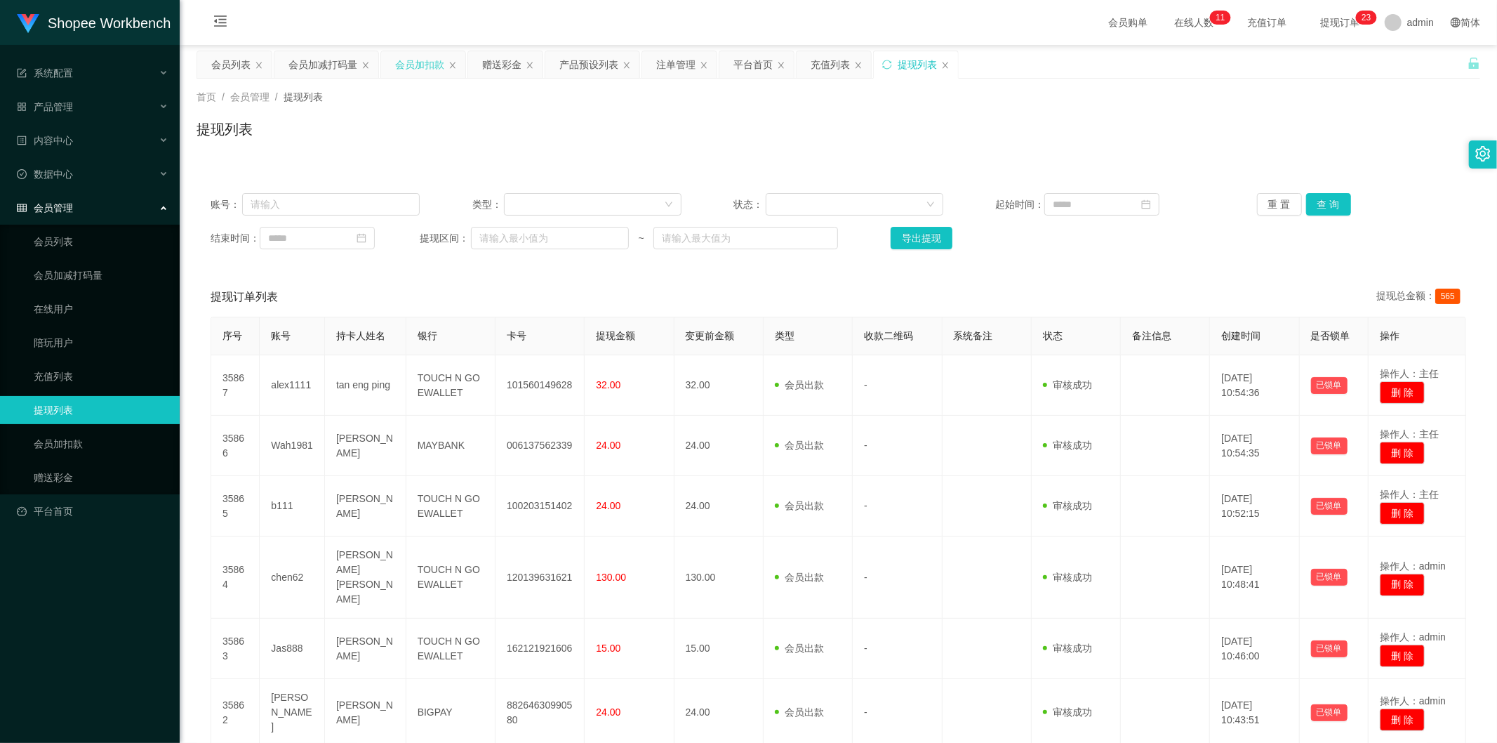
click at [411, 60] on div "会员加扣款" at bounding box center [419, 64] width 49 height 27
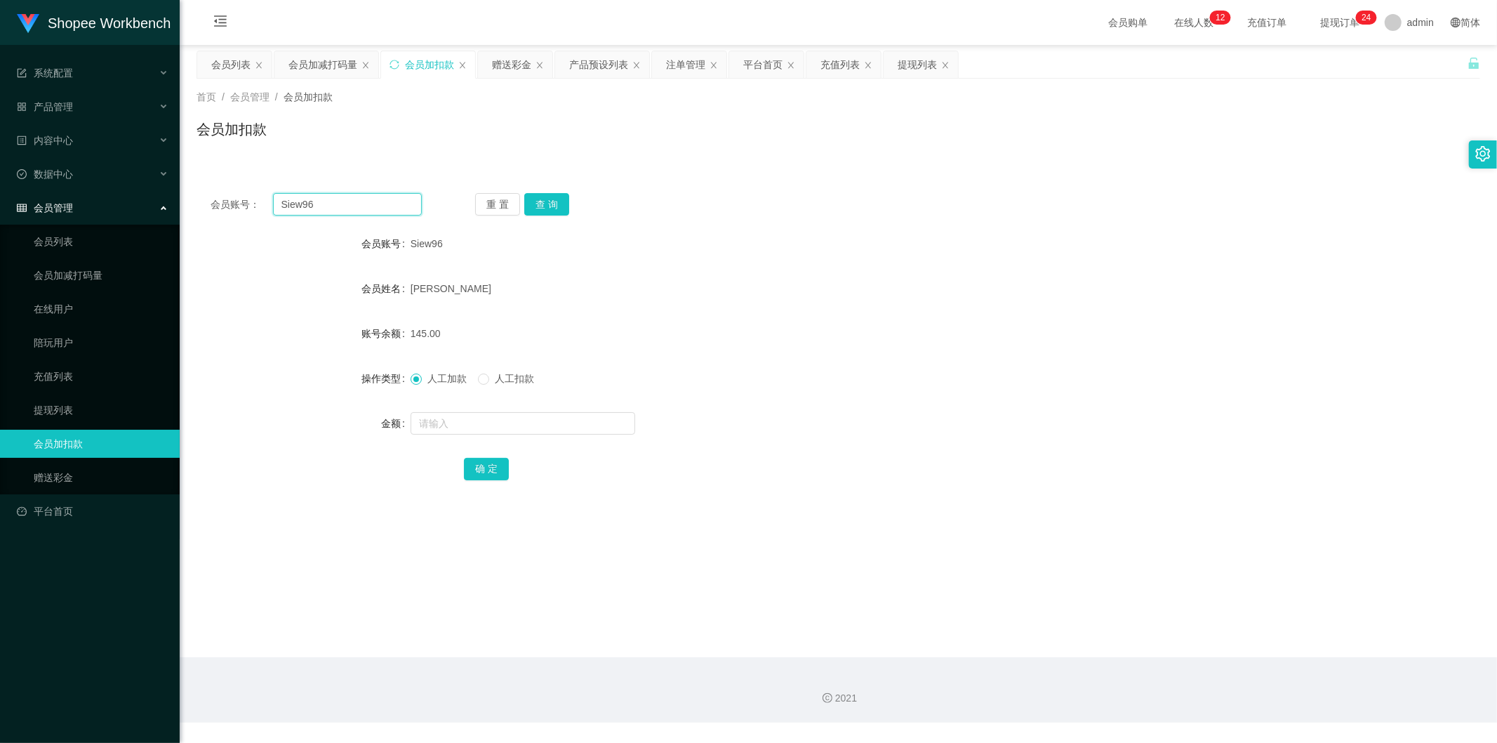
click at [340, 201] on input "Siew96" at bounding box center [348, 204] width 150 height 22
paste input "0124693633"
type input "0124693633"
click at [550, 205] on button "查 询" at bounding box center [546, 204] width 45 height 22
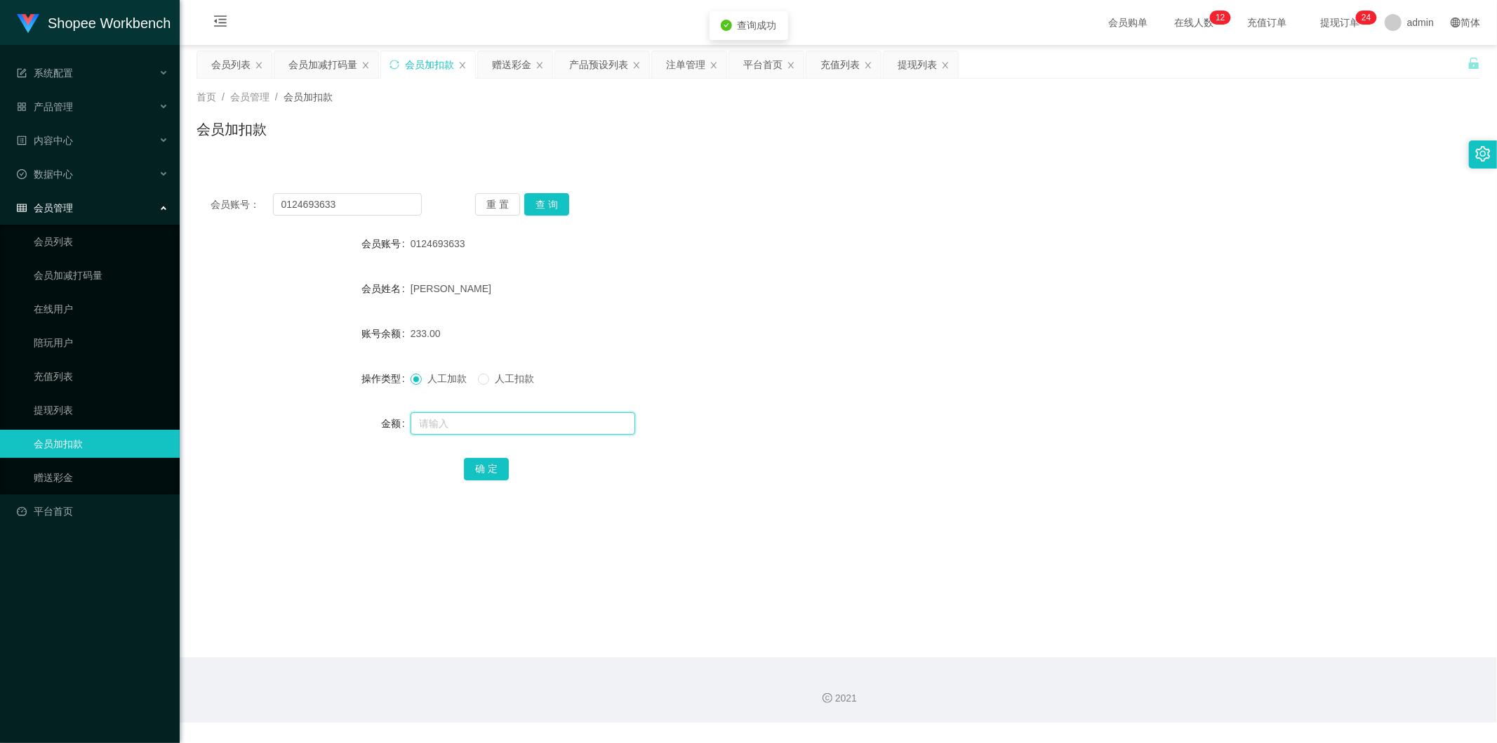
click at [451, 416] on input "text" at bounding box center [523, 423] width 225 height 22
type input "100"
click at [473, 466] on button "确 定" at bounding box center [486, 469] width 45 height 22
click at [334, 60] on div "会员加减打码量" at bounding box center [323, 64] width 69 height 27
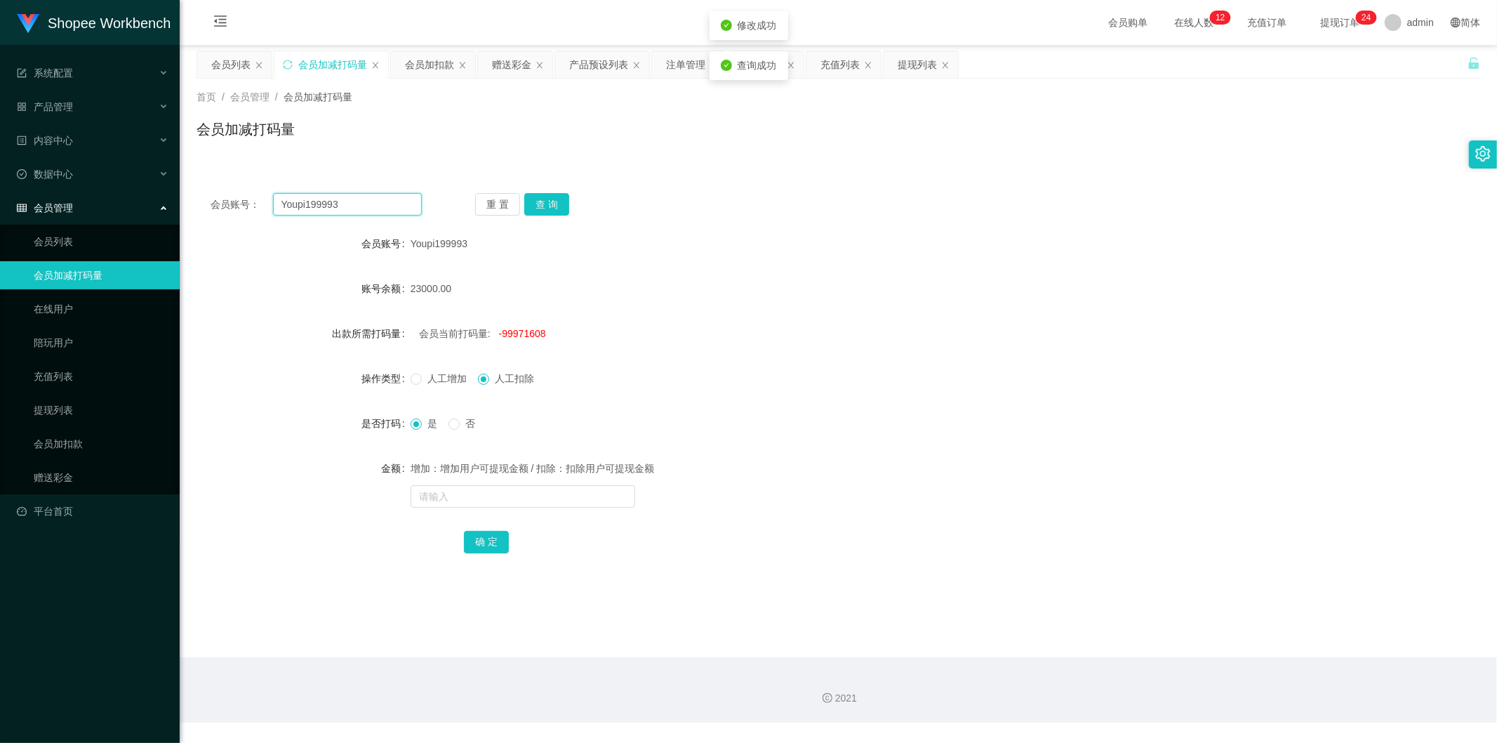
click at [356, 206] on input "Youpi199993" at bounding box center [348, 204] width 150 height 22
paste input "012469363"
type input "0124693633"
click at [543, 198] on button "查 询" at bounding box center [546, 204] width 45 height 22
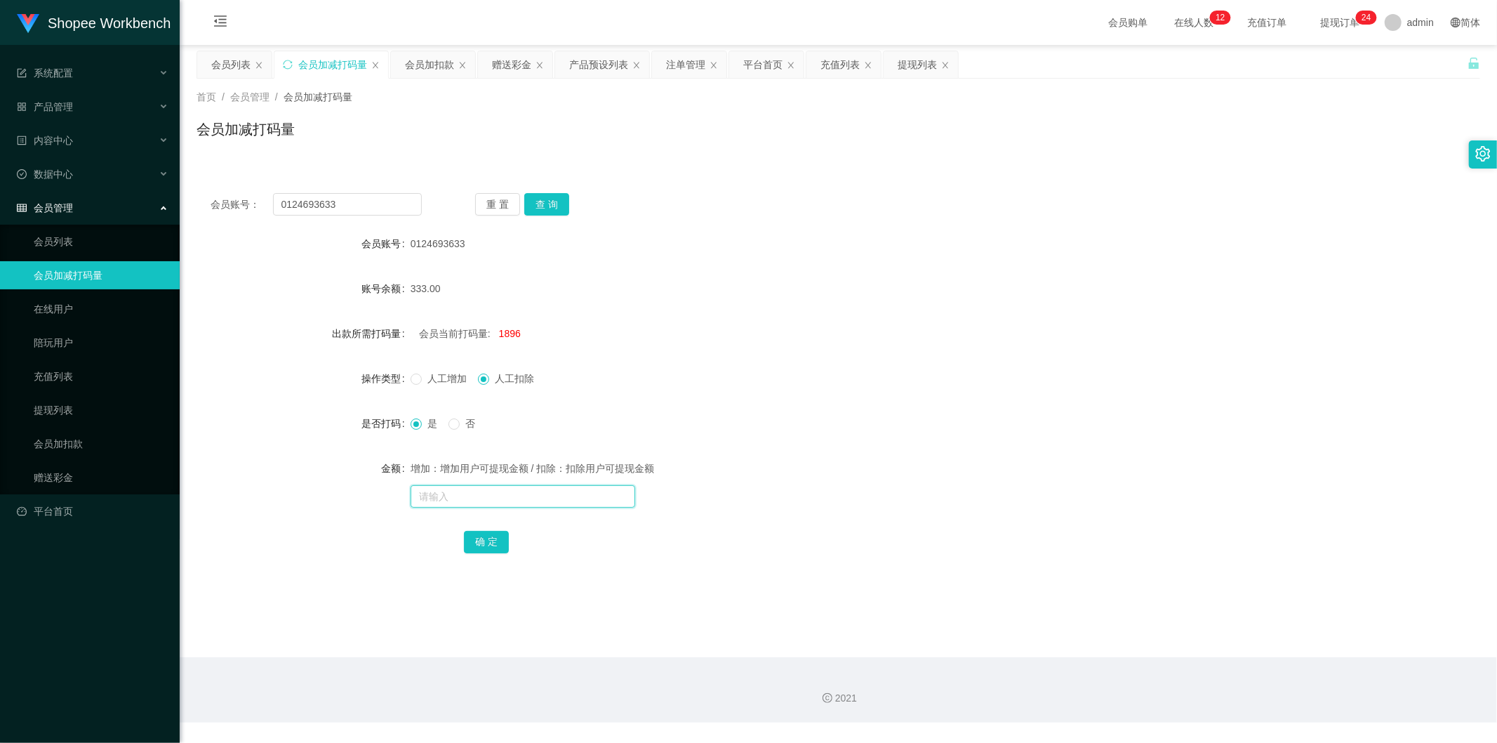
click at [444, 496] on input "text" at bounding box center [523, 496] width 225 height 22
type input "30000"
drag, startPoint x: 475, startPoint y: 538, endPoint x: 463, endPoint y: 564, distance: 28.3
click at [475, 538] on button "确 定" at bounding box center [486, 542] width 45 height 22
click at [390, 209] on input "0124693633" at bounding box center [348, 204] width 150 height 22
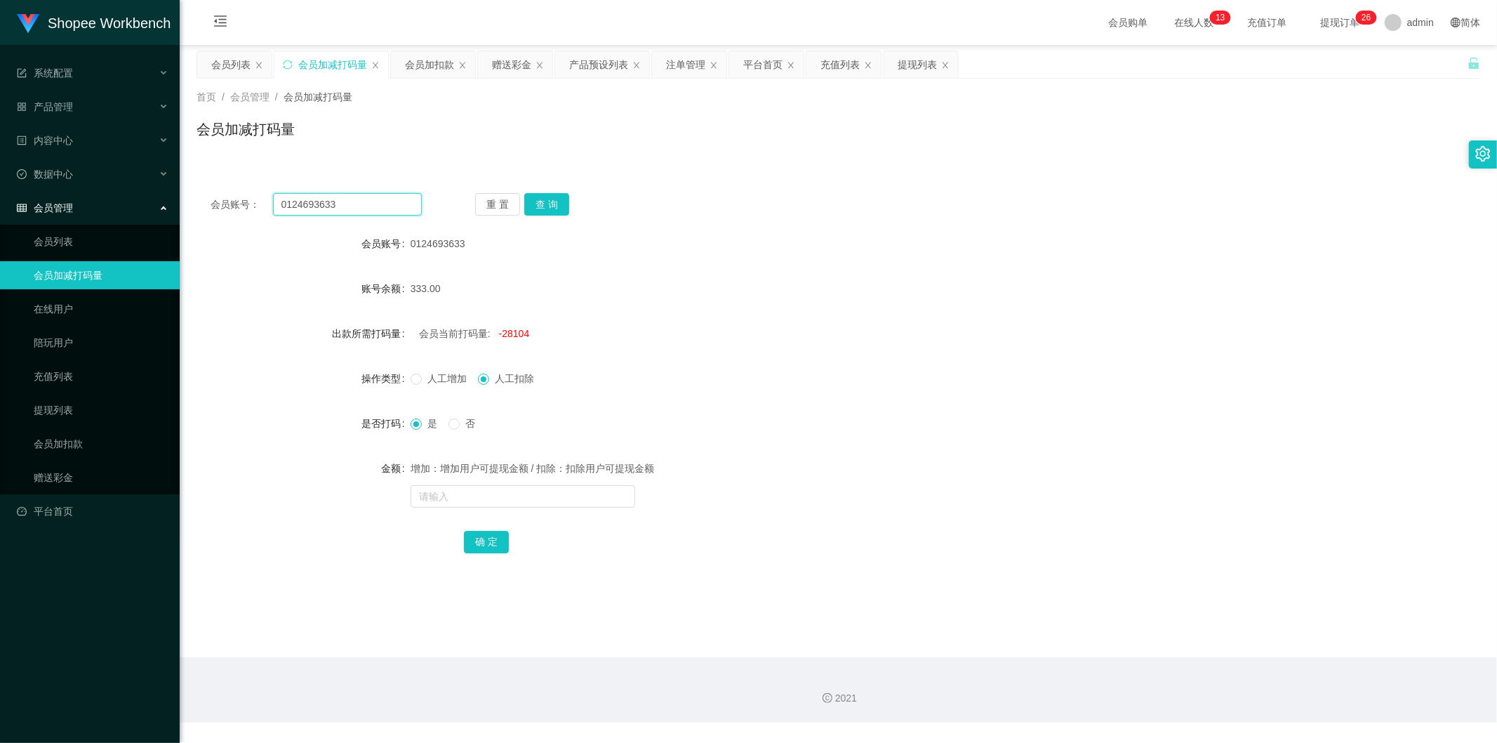
click at [390, 209] on input "0124693633" at bounding box center [348, 204] width 150 height 22
paste input "99215734"
type input "0199215734"
click at [553, 205] on button "查 询" at bounding box center [546, 204] width 45 height 22
click at [456, 496] on input "text" at bounding box center [523, 496] width 225 height 22
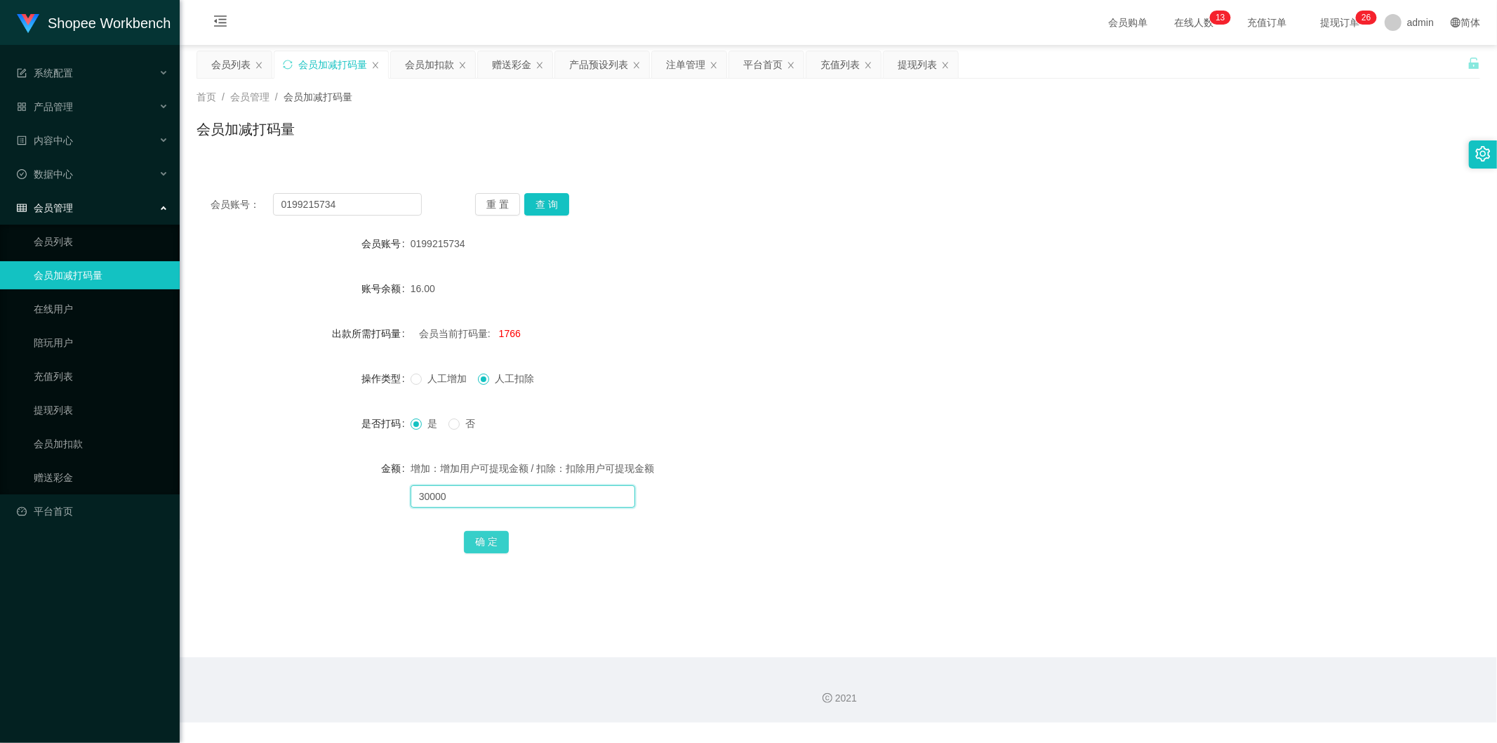
type input "30000"
click at [479, 551] on button "确 定" at bounding box center [486, 542] width 45 height 22
click at [427, 67] on div "会员加扣款" at bounding box center [429, 64] width 49 height 27
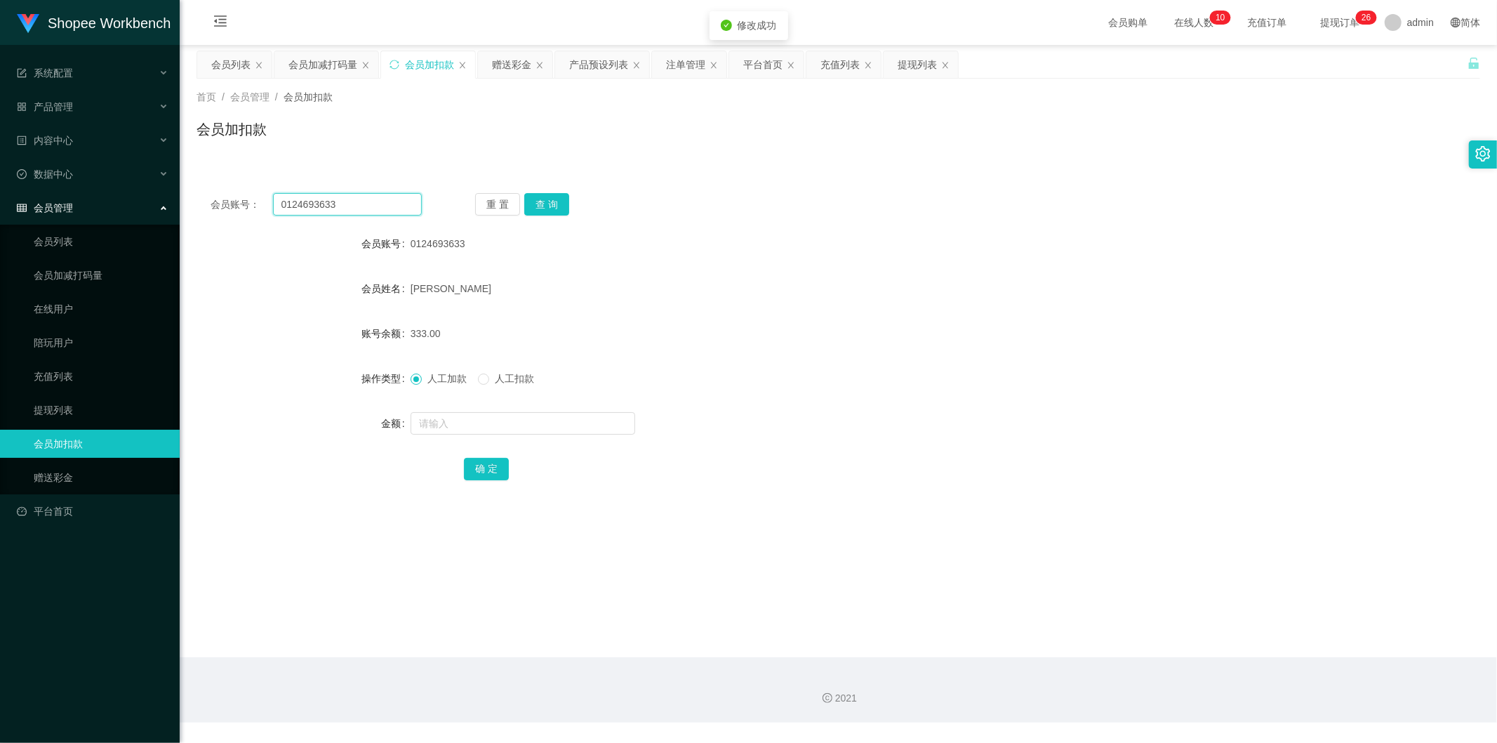
click at [380, 201] on input "0124693633" at bounding box center [348, 204] width 150 height 22
paste input "99215734"
type input "0199215734"
click at [538, 201] on button "查 询" at bounding box center [546, 204] width 45 height 22
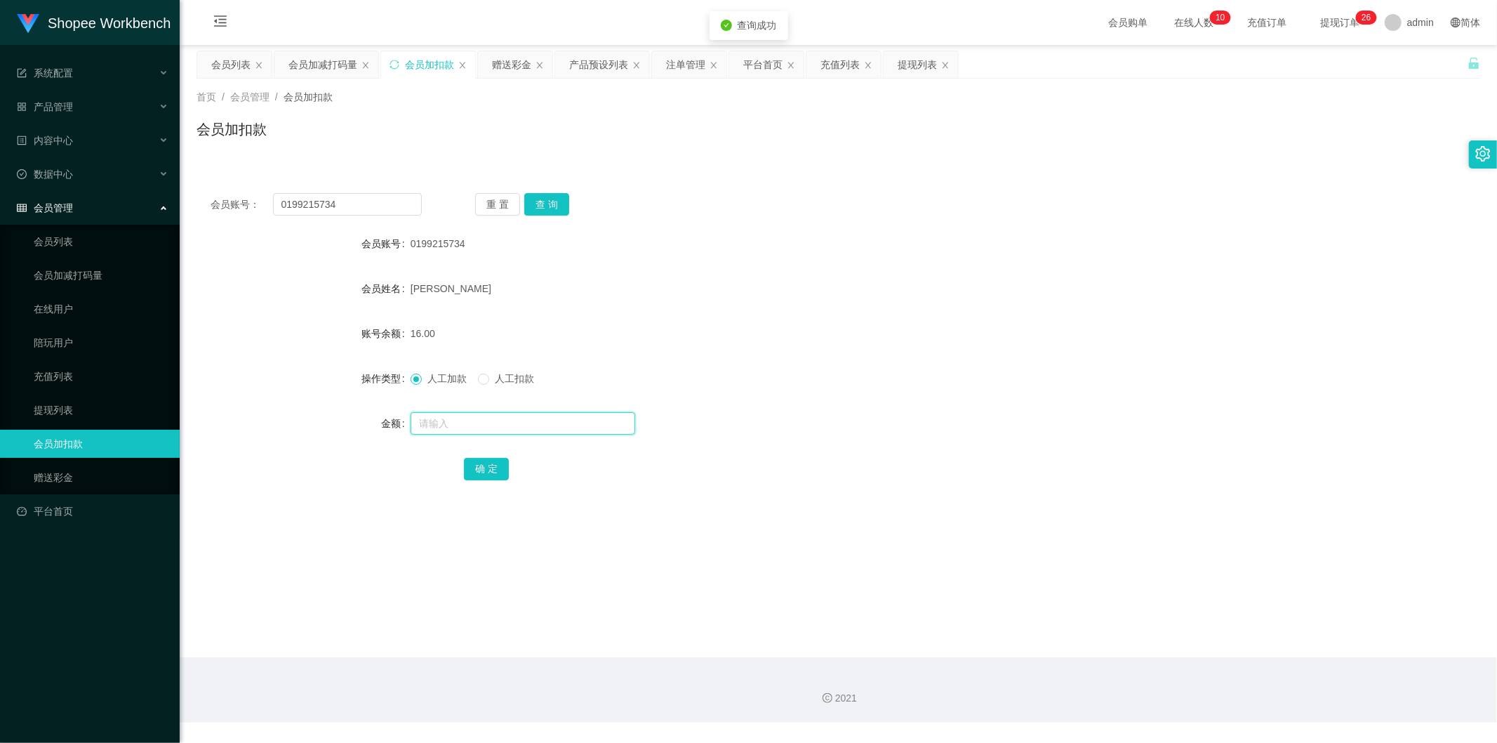
click at [465, 424] on input "text" at bounding box center [523, 423] width 225 height 22
type input "284"
click at [472, 466] on button "确 定" at bounding box center [486, 469] width 45 height 22
click at [384, 201] on input "0199215734" at bounding box center [348, 204] width 150 height 22
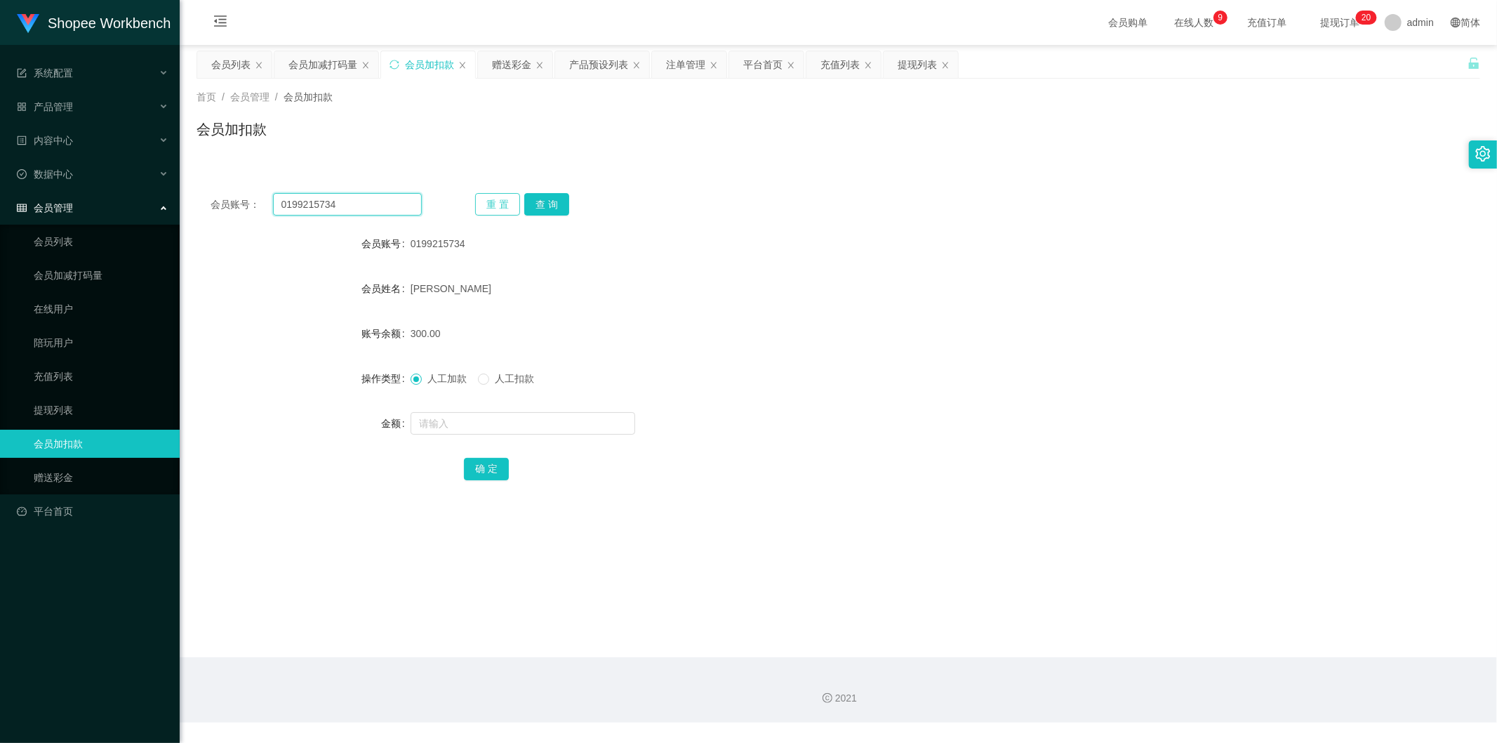
paste input "qwek88"
type input "qwek88"
click at [551, 206] on button "查 询" at bounding box center [546, 204] width 45 height 22
click at [451, 424] on input "text" at bounding box center [523, 423] width 225 height 22
type input "110"
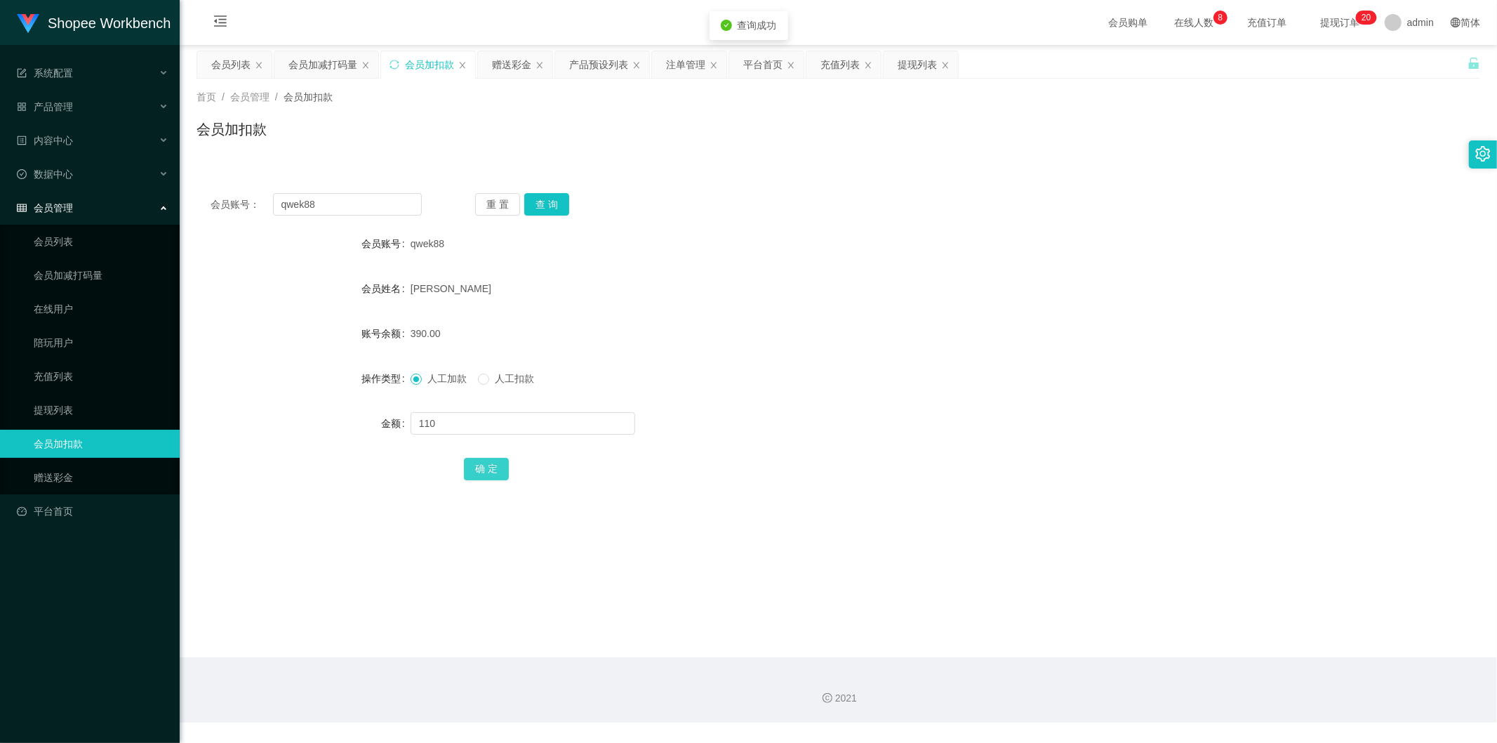
click at [480, 461] on button "确 定" at bounding box center [486, 469] width 45 height 22
click at [551, 199] on button "查 询" at bounding box center [546, 204] width 45 height 22
click at [569, 200] on div "重 置 查 询" at bounding box center [580, 204] width 211 height 22
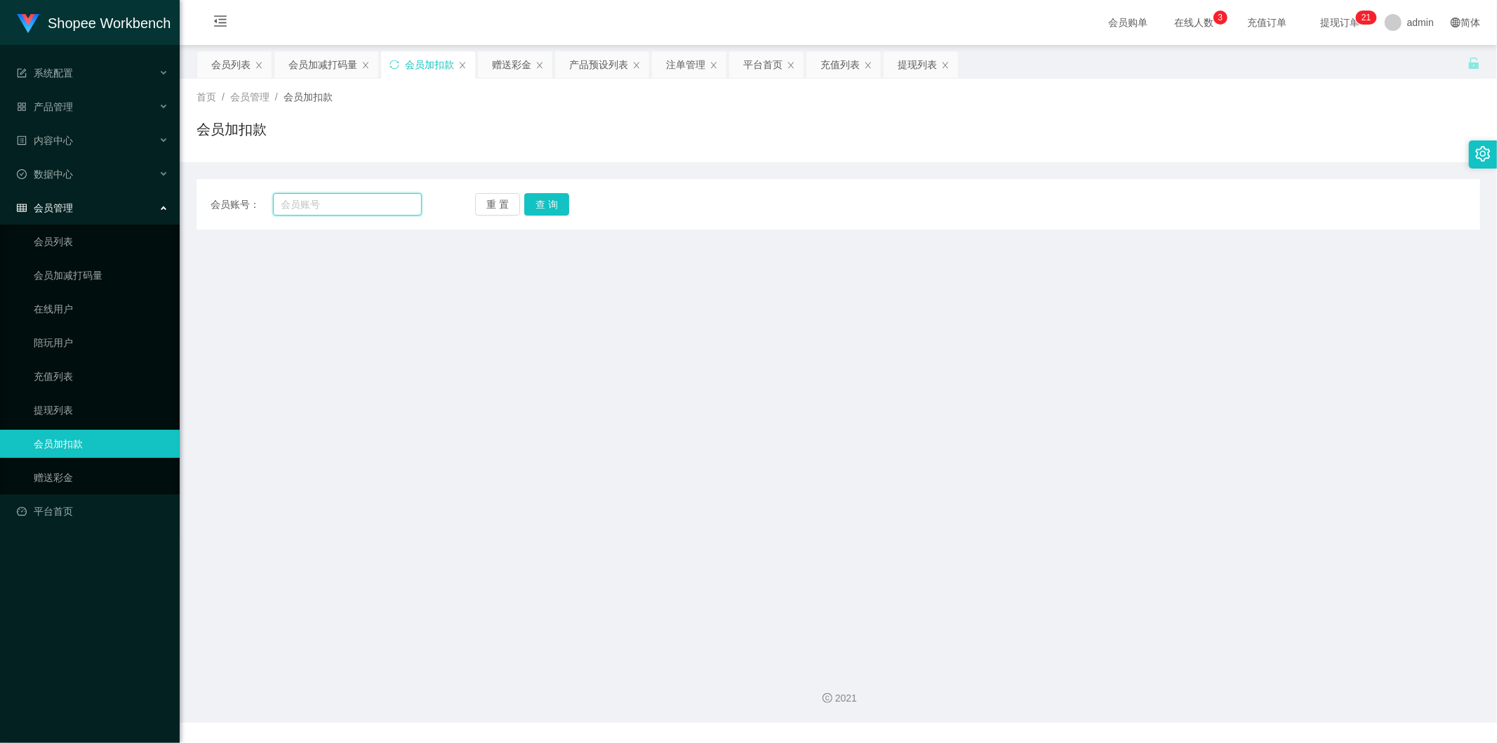
click at [357, 200] on input "text" at bounding box center [348, 204] width 150 height 22
paste input "cbkia96"
type input "cbkia96"
click at [564, 194] on button "查 询" at bounding box center [546, 204] width 45 height 22
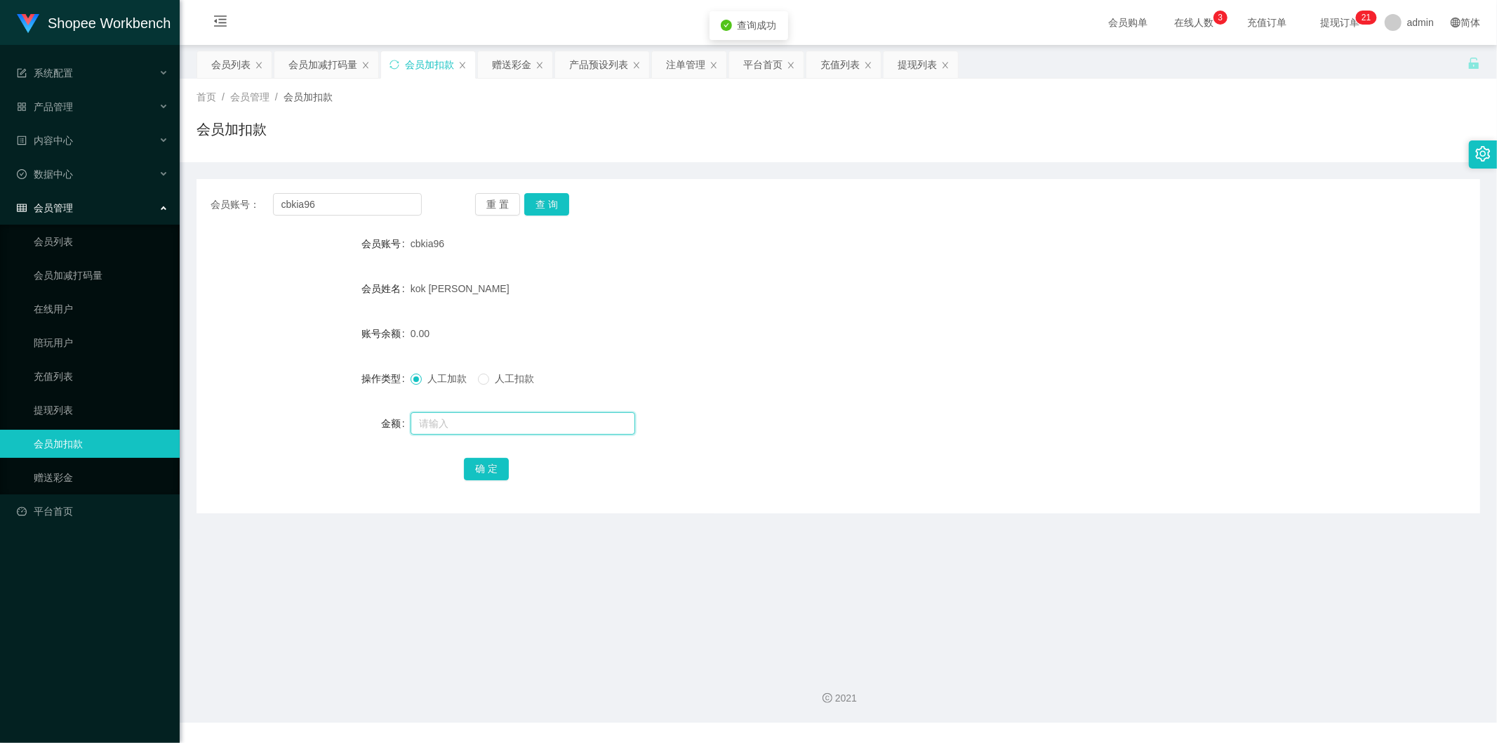
click at [479, 430] on input "text" at bounding box center [523, 423] width 225 height 22
type input "300"
click at [472, 474] on button "确 定" at bounding box center [486, 469] width 45 height 22
click at [312, 74] on div "会员加减打码量" at bounding box center [323, 64] width 69 height 27
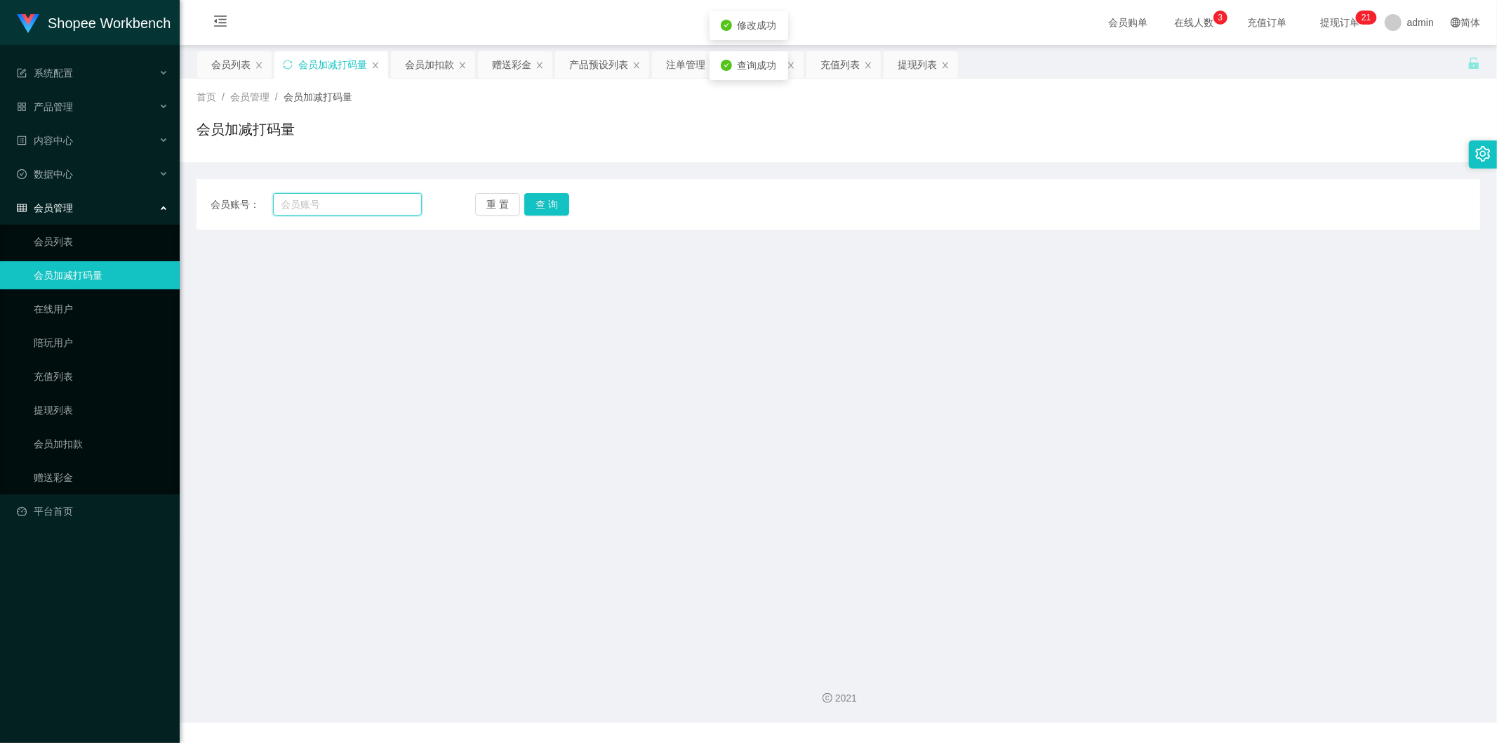
click at [355, 204] on input "text" at bounding box center [348, 204] width 150 height 22
paste input "cbkia96"
type input "cbkia96"
click at [545, 216] on div "会员账号： cbkia96 重 置 查 询 会员账号 账号余额 出款所需打码量 会员当前打码量: 操作类型 人工增加 人工扣除 是否打码 是 否 金额 增加：…" at bounding box center [839, 204] width 1284 height 51
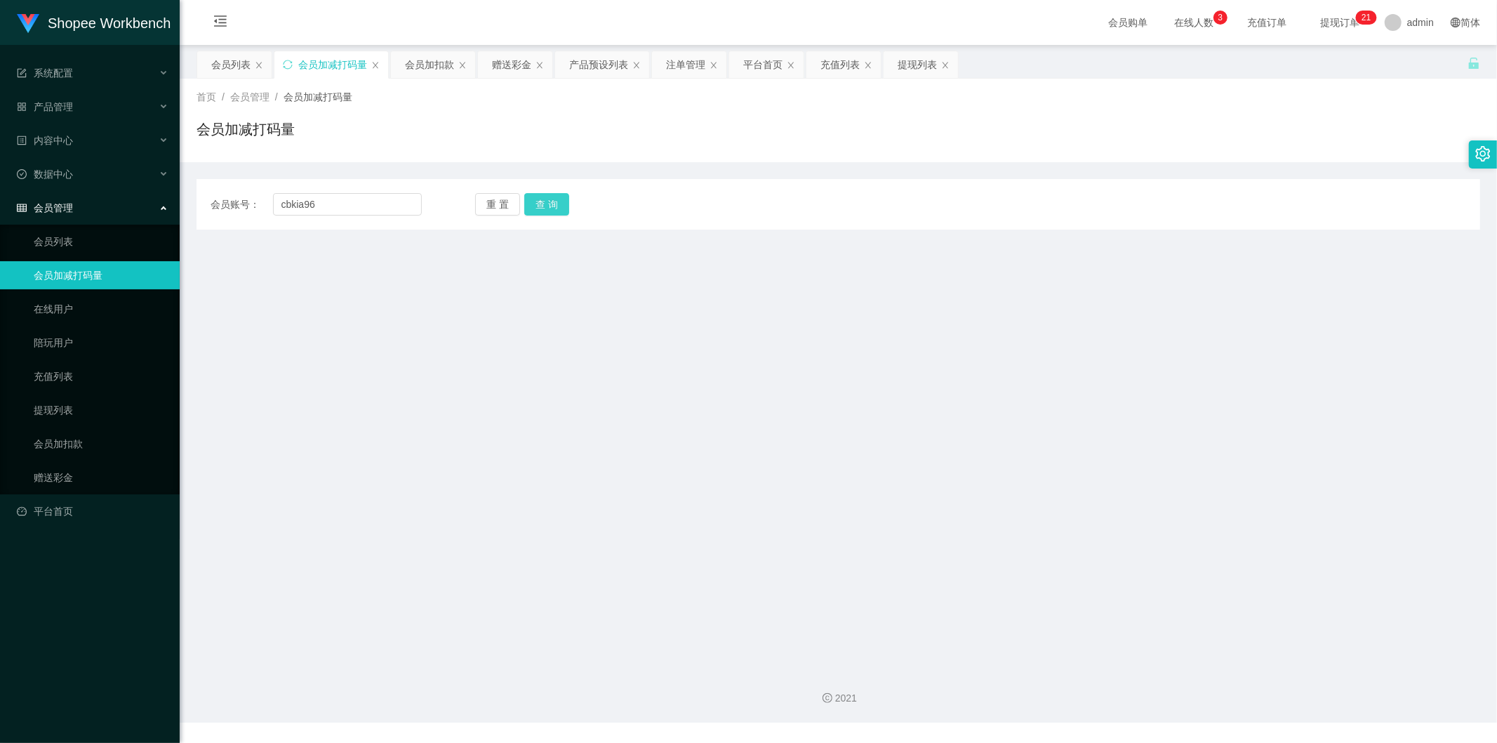
click at [545, 211] on button "查 询" at bounding box center [546, 204] width 45 height 22
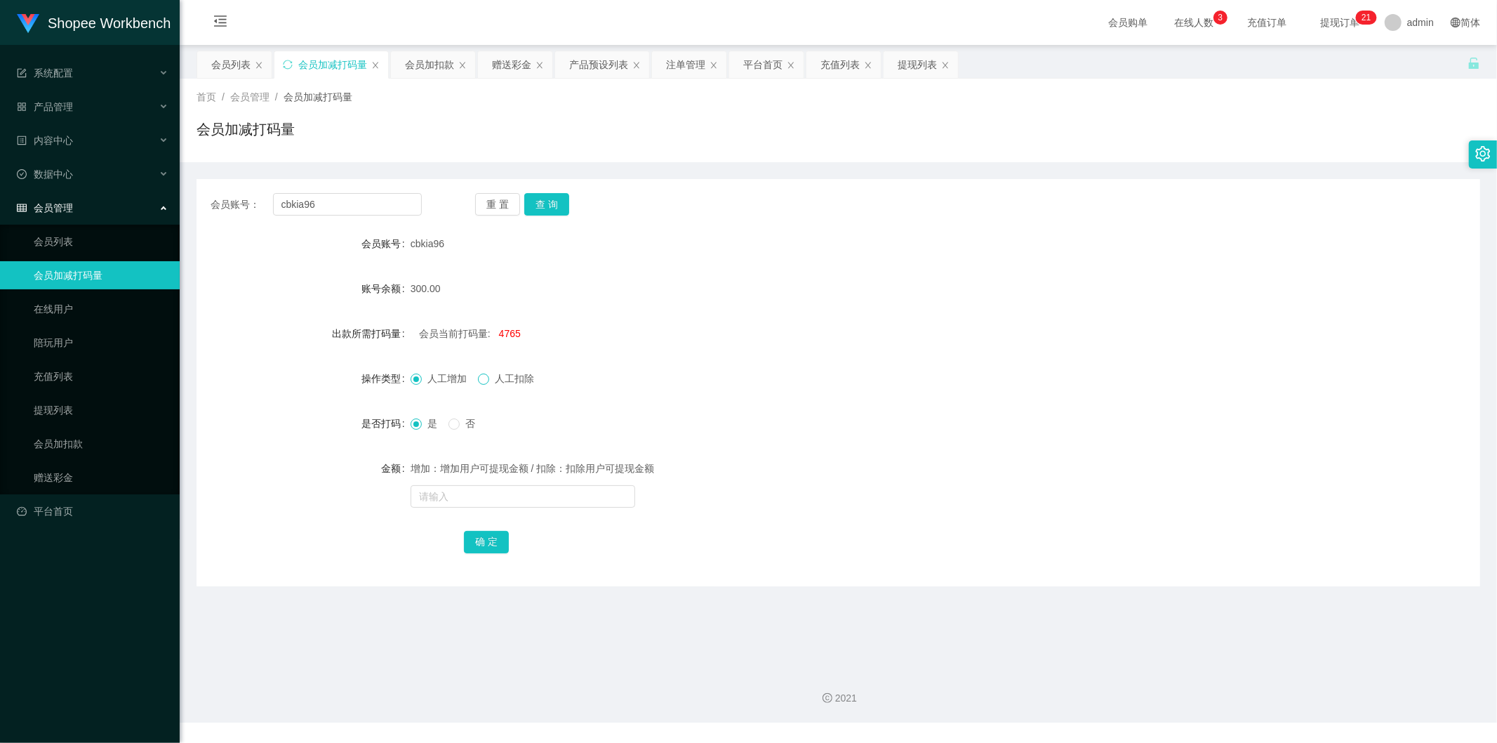
click at [486, 383] on span at bounding box center [483, 378] width 11 height 11
click at [453, 496] on input "text" at bounding box center [523, 496] width 225 height 22
type input "30000"
click at [481, 543] on button "确 定" at bounding box center [486, 542] width 45 height 22
click at [395, 195] on input "cbkia96" at bounding box center [348, 204] width 150 height 22
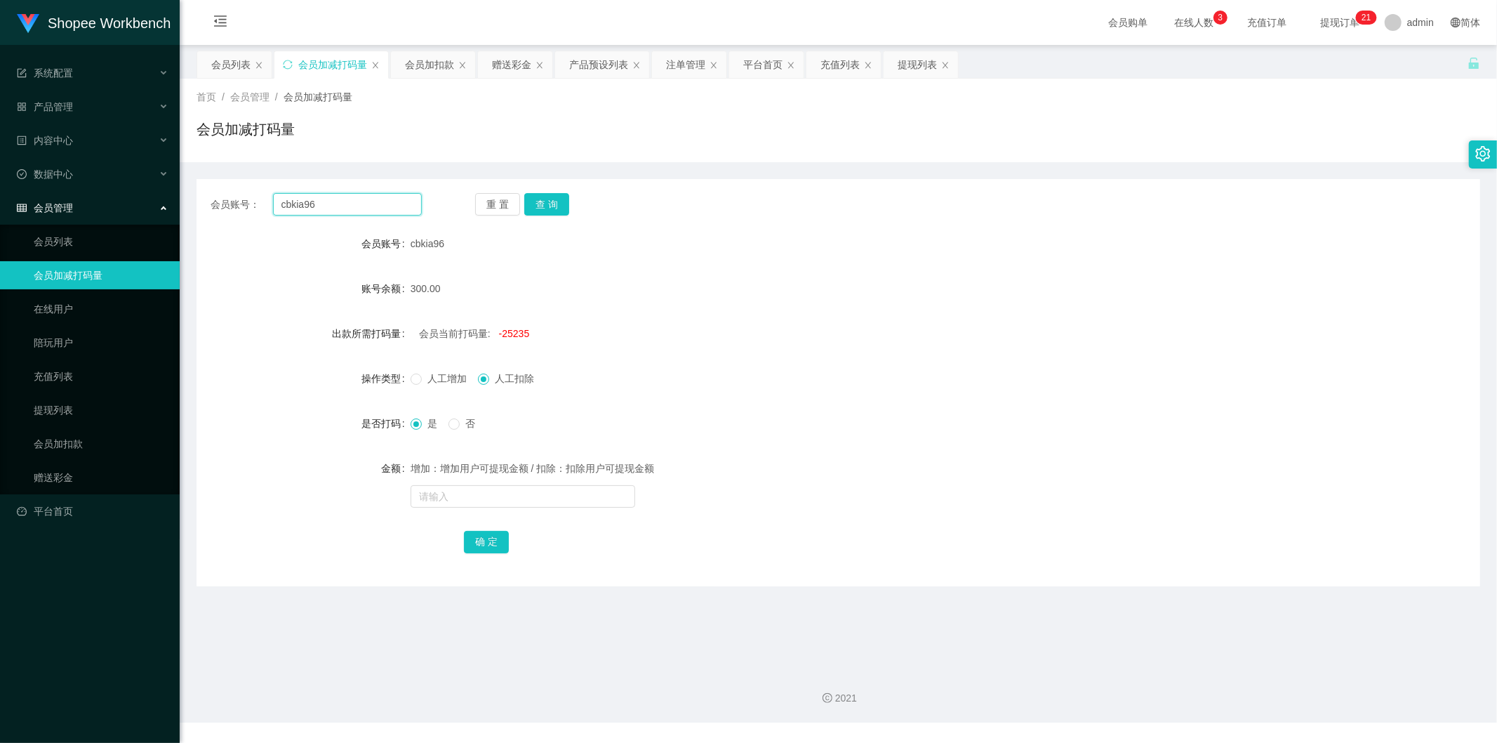
click at [395, 195] on input "cbkia96" at bounding box center [348, 204] width 150 height 22
paste input "kenwei000"
type input "kenwei000"
click at [552, 201] on button "查 询" at bounding box center [546, 204] width 45 height 22
click at [429, 60] on div "会员加扣款" at bounding box center [429, 64] width 49 height 27
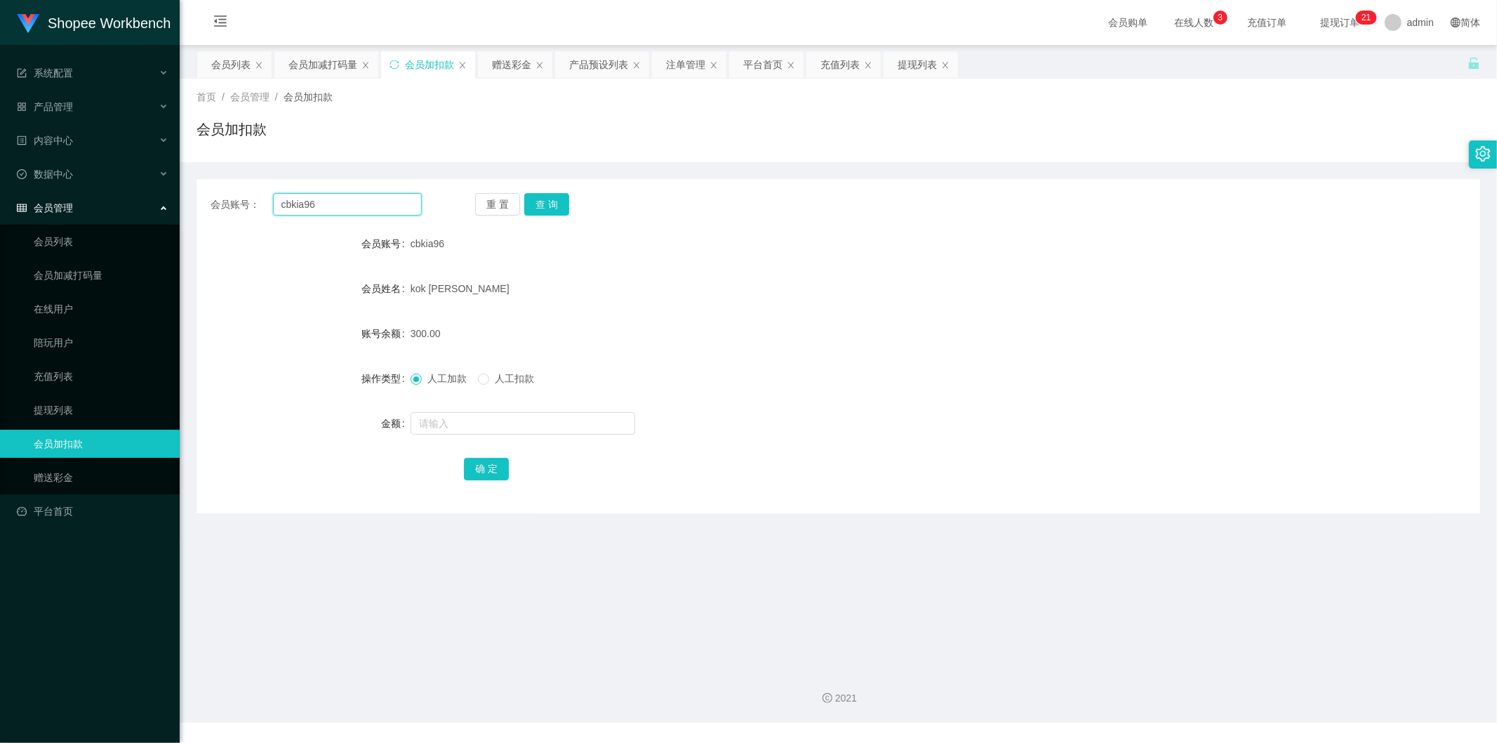
click at [392, 205] on input "cbkia96" at bounding box center [348, 204] width 150 height 22
paste input "kenwei000"
type input "kenwei000"
click at [543, 216] on div "会员账号： kenwei000 重 置 查 询 会员账号 cbkia96 会员姓名 kok sin hwa 账号余额 300.00 操作类型 人工加款 人工扣…" at bounding box center [839, 346] width 1284 height 334
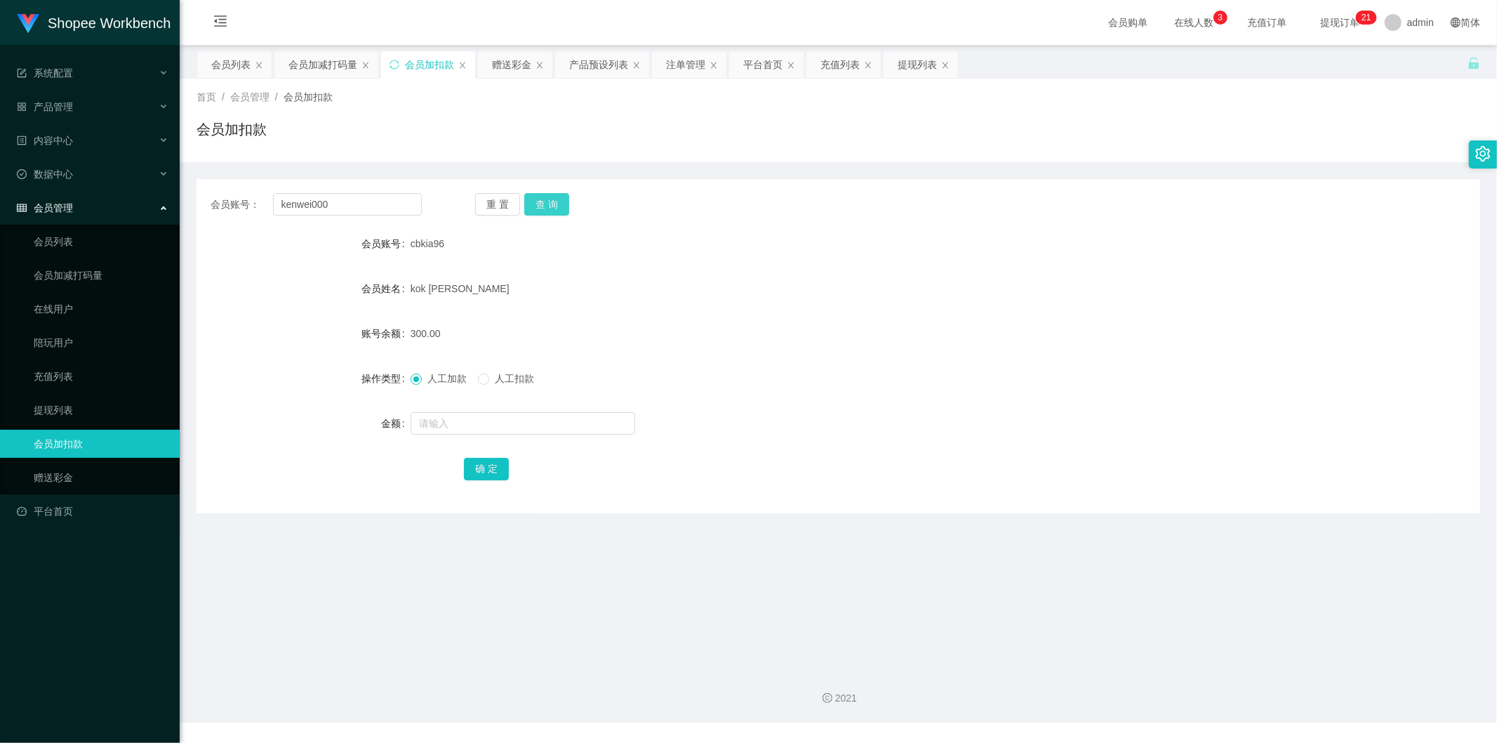
click at [544, 202] on button "查 询" at bounding box center [546, 204] width 45 height 22
click at [460, 436] on div at bounding box center [785, 423] width 749 height 28
click at [459, 425] on input "text" at bounding box center [523, 423] width 225 height 22
type input "110"
click at [486, 472] on button "确 定" at bounding box center [486, 469] width 45 height 22
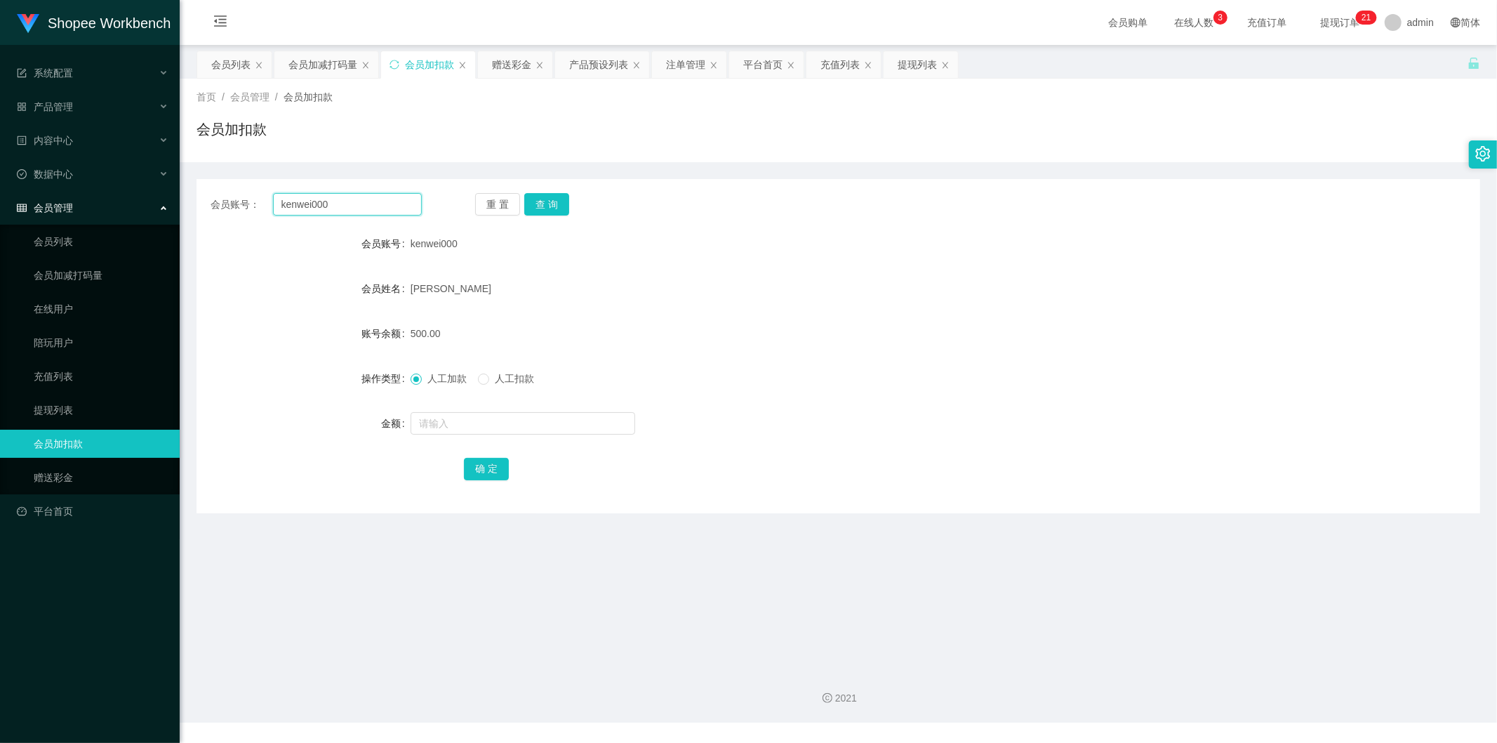
click at [369, 215] on input "kenwei000" at bounding box center [348, 204] width 150 height 22
paste input "Xxzz123"
type input "Xxzz123"
click at [544, 194] on button "查 询" at bounding box center [546, 204] width 45 height 22
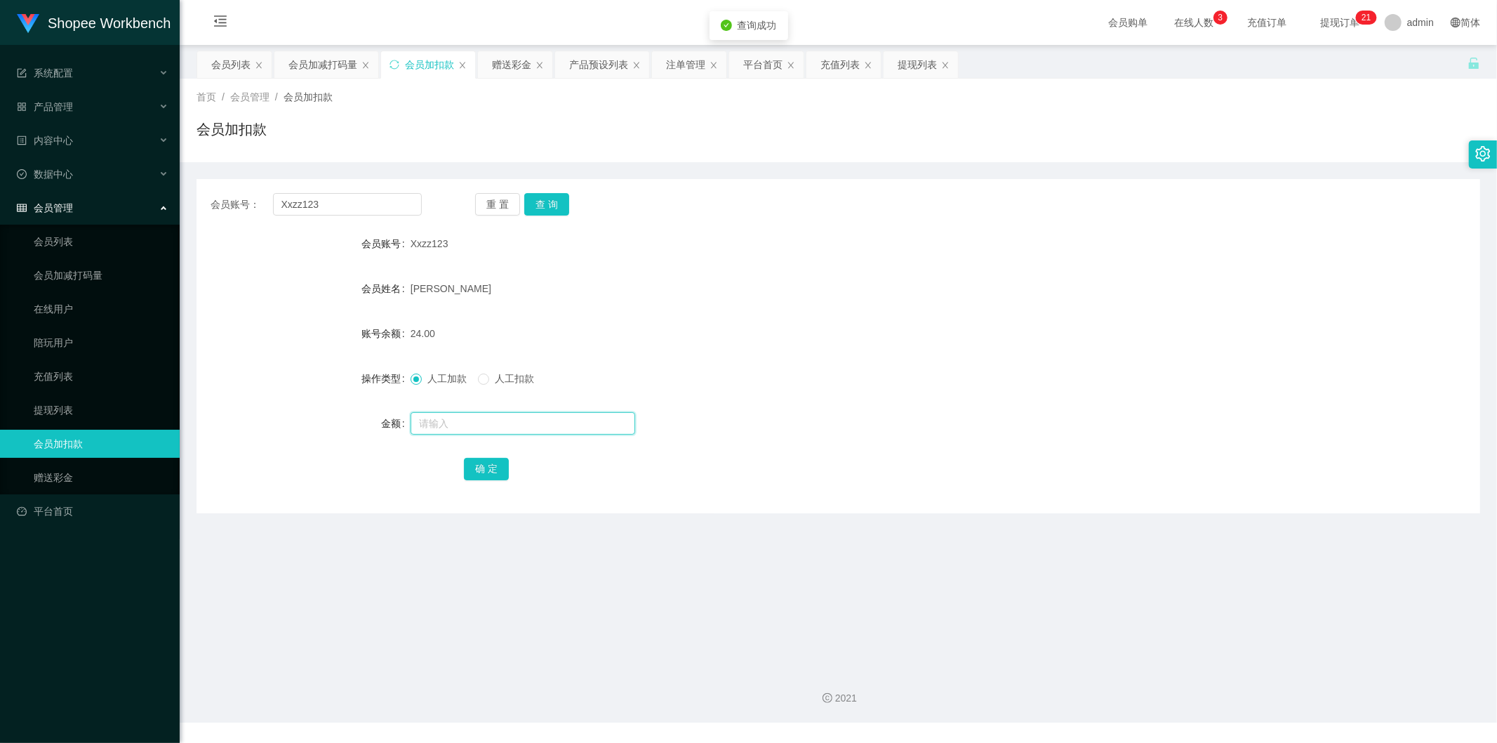
click at [448, 428] on input "text" at bounding box center [523, 423] width 225 height 22
type input "276"
click at [482, 468] on button "确 定" at bounding box center [486, 469] width 45 height 22
click at [319, 61] on div "会员加减打码量" at bounding box center [323, 64] width 69 height 27
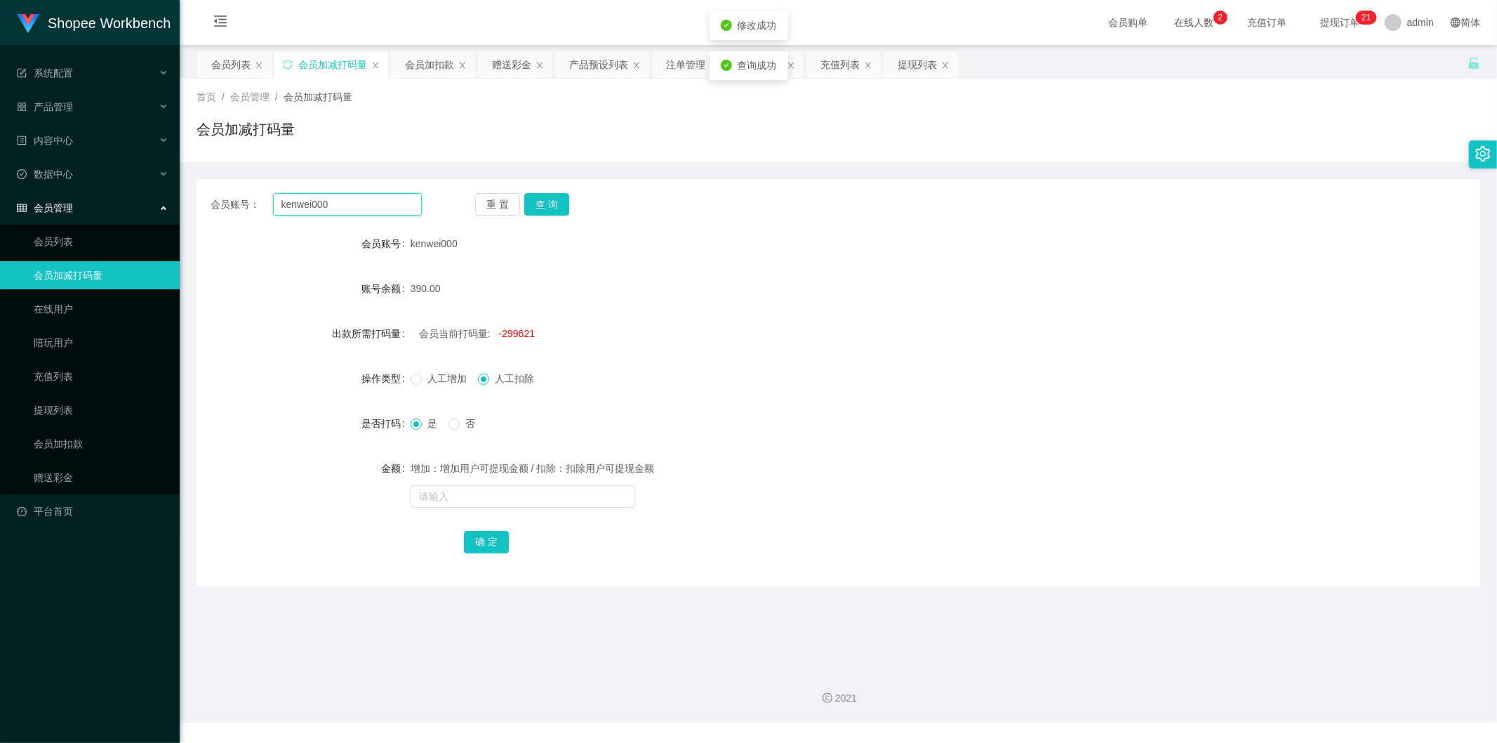
click at [340, 205] on input "kenwei000" at bounding box center [348, 204] width 150 height 22
click at [340, 204] on input "kenwei000" at bounding box center [348, 204] width 150 height 22
paste input "Xxzz123"
type input "Xxzz123"
click at [545, 204] on button "查 询" at bounding box center [546, 204] width 45 height 22
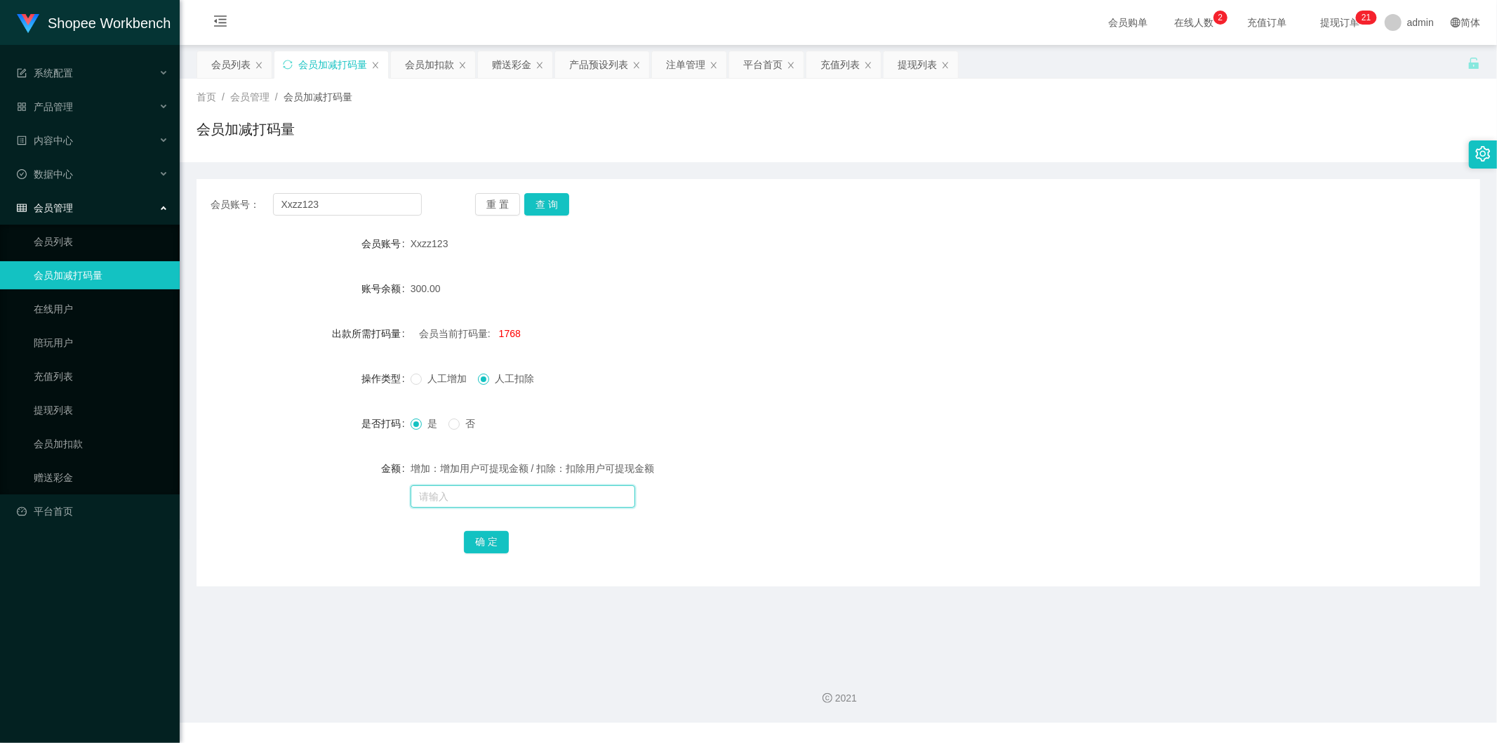
click at [436, 500] on input "text" at bounding box center [523, 496] width 225 height 22
type input "30000"
click at [485, 535] on button "确 定" at bounding box center [486, 542] width 45 height 22
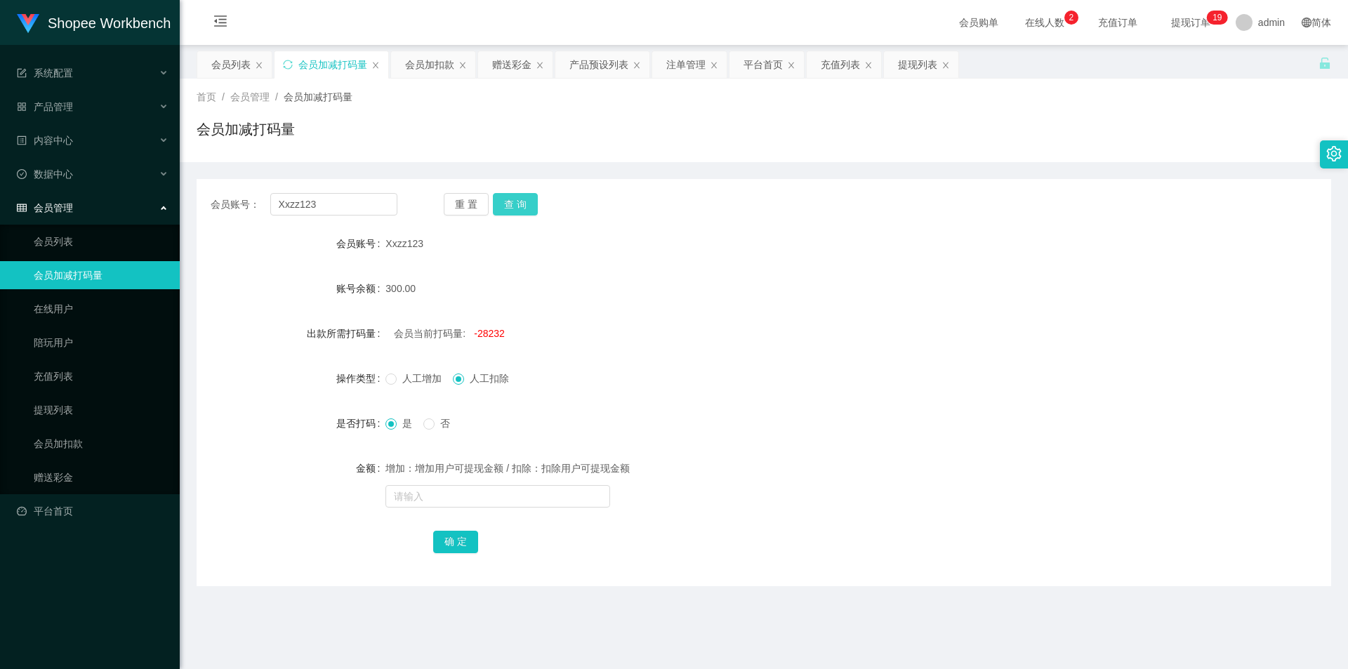
click at [509, 209] on button "查 询" at bounding box center [515, 204] width 45 height 22
click at [717, 355] on form "会员账号 Xxzz123 账号余额 300.00 出款所需打码量 会员当前打码量: -28232 操作类型 人工增加 人工扣除 是否打码 是 否 金额 增加：…" at bounding box center [764, 393] width 1135 height 326
